Goal: Find specific page/section: Find specific page/section

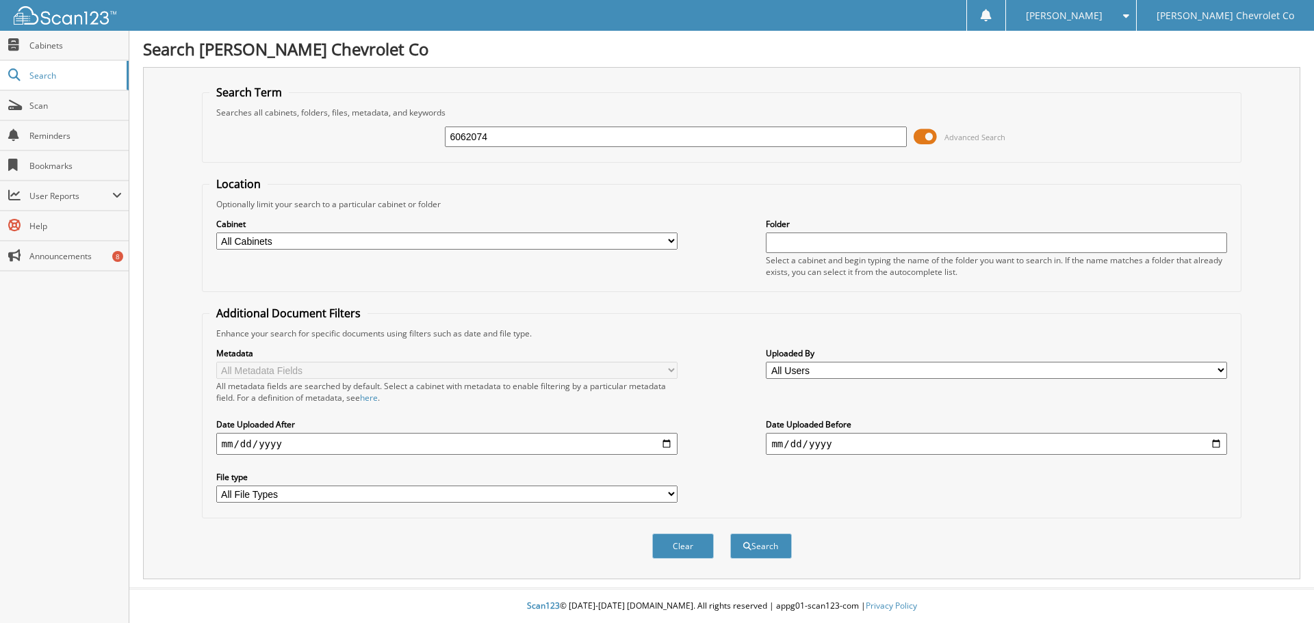
type input "6062074"
click at [730, 534] on button "Search" at bounding box center [761, 546] width 62 height 25
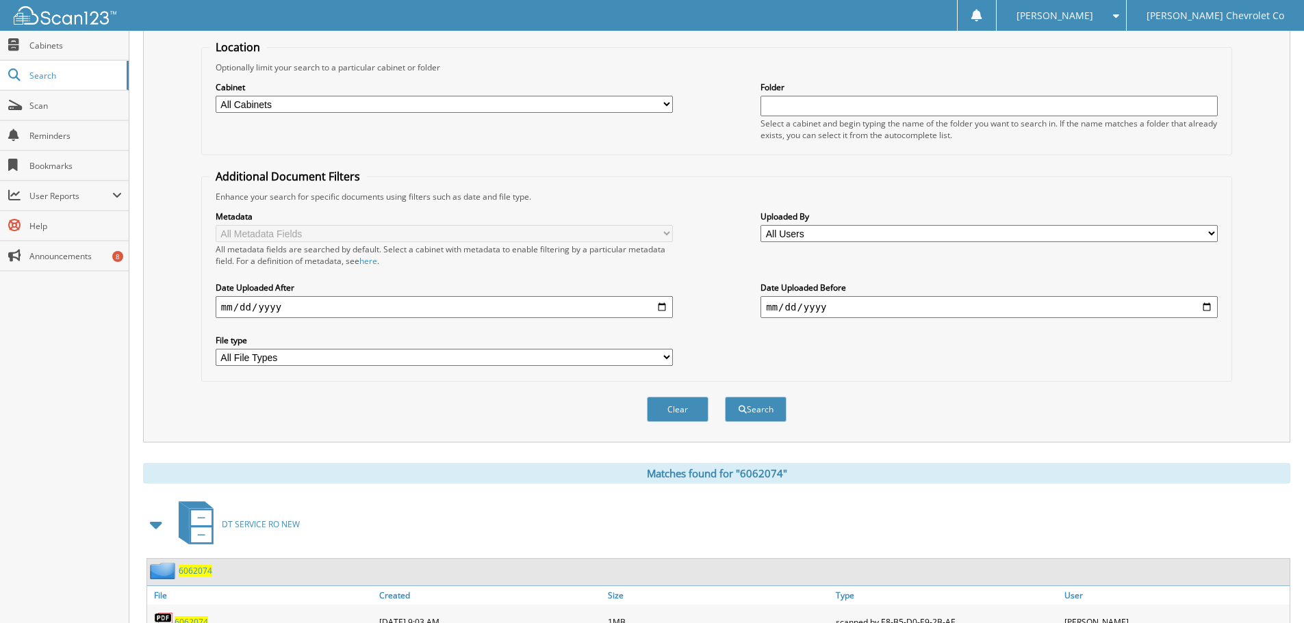
scroll to position [195, 0]
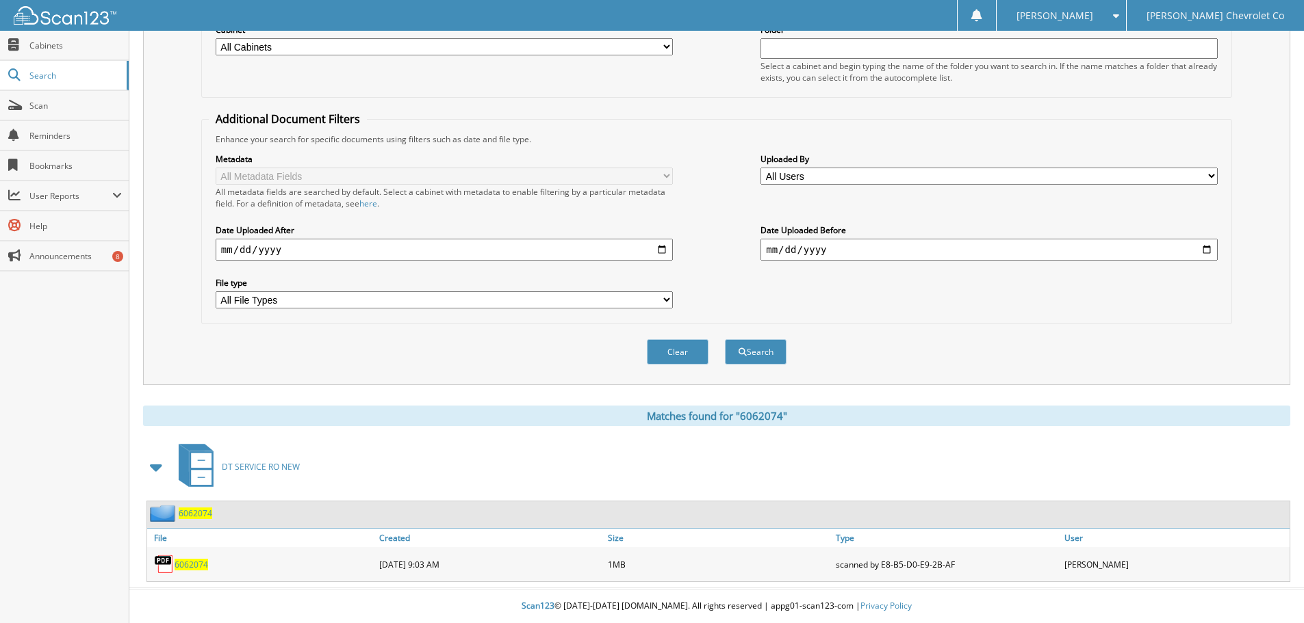
click at [191, 561] on span "6062074" at bounding box center [191, 565] width 34 height 12
